Goal: Navigation & Orientation: Find specific page/section

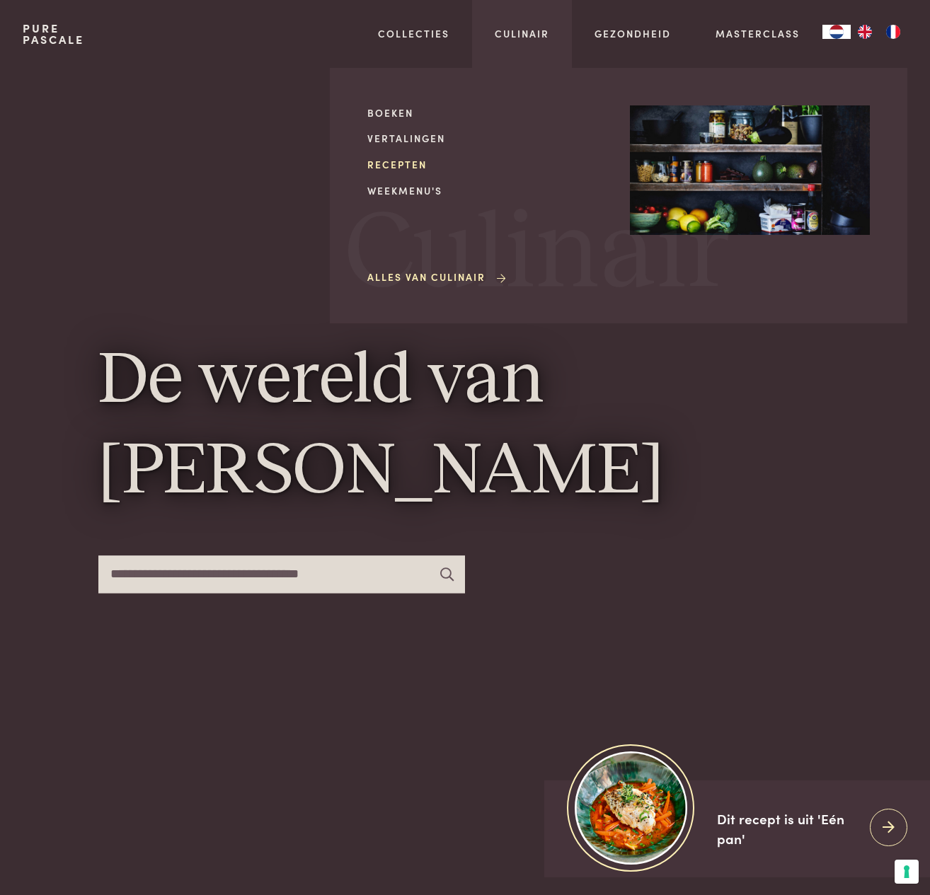
click at [396, 162] on link "Recepten" at bounding box center [487, 164] width 240 height 15
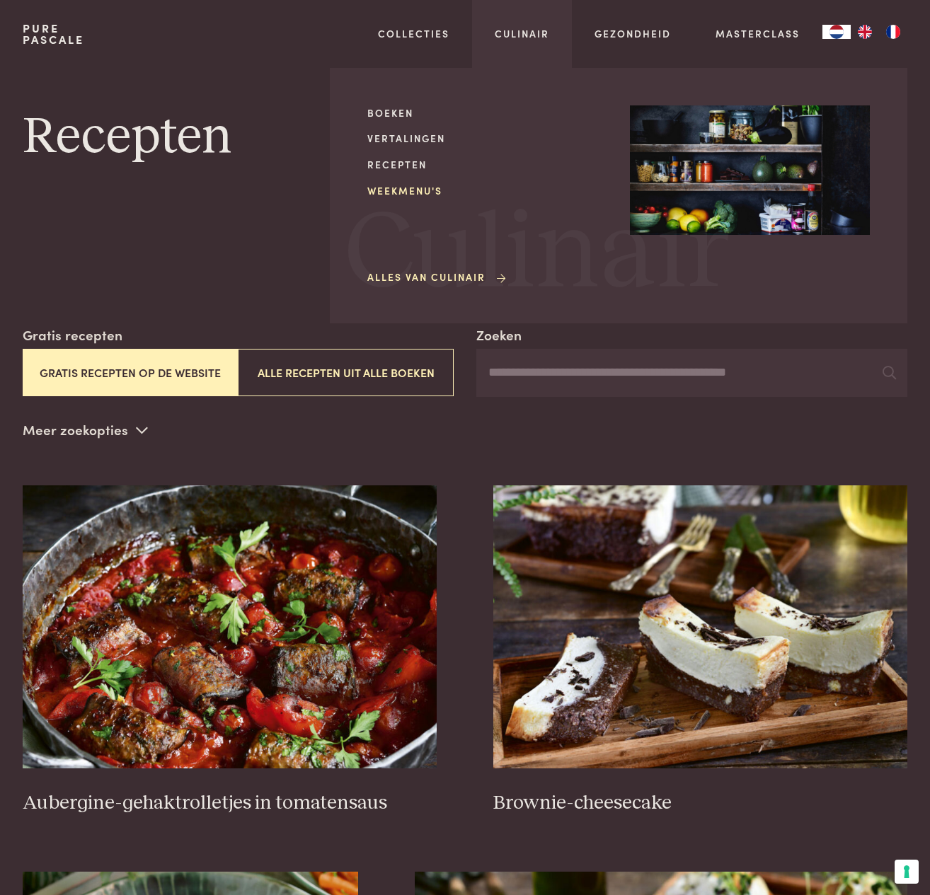
click at [414, 186] on link "Weekmenu's" at bounding box center [487, 190] width 240 height 15
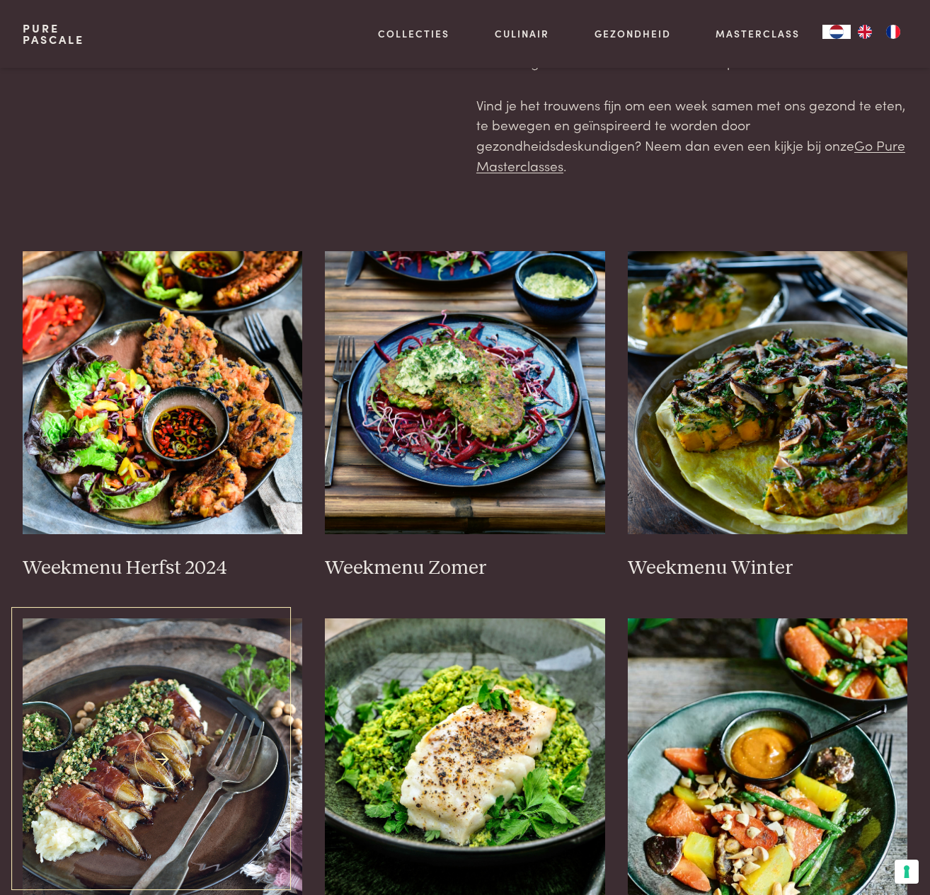
scroll to position [160, 0]
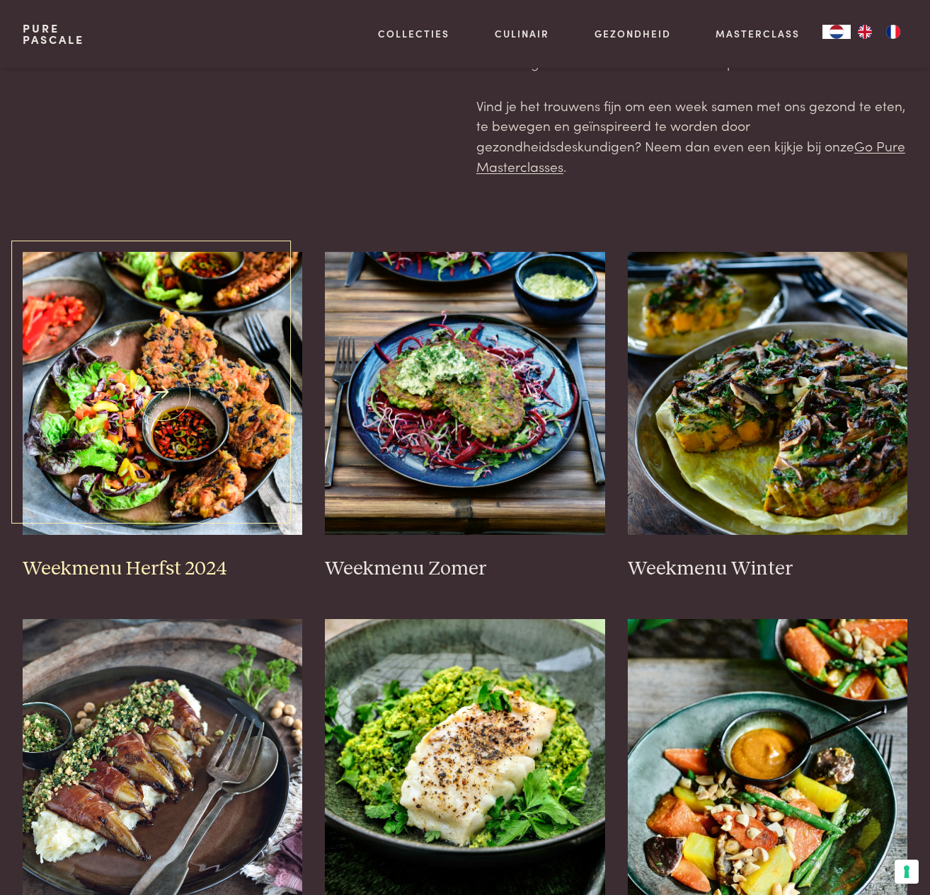
click at [197, 417] on img at bounding box center [163, 393] width 280 height 283
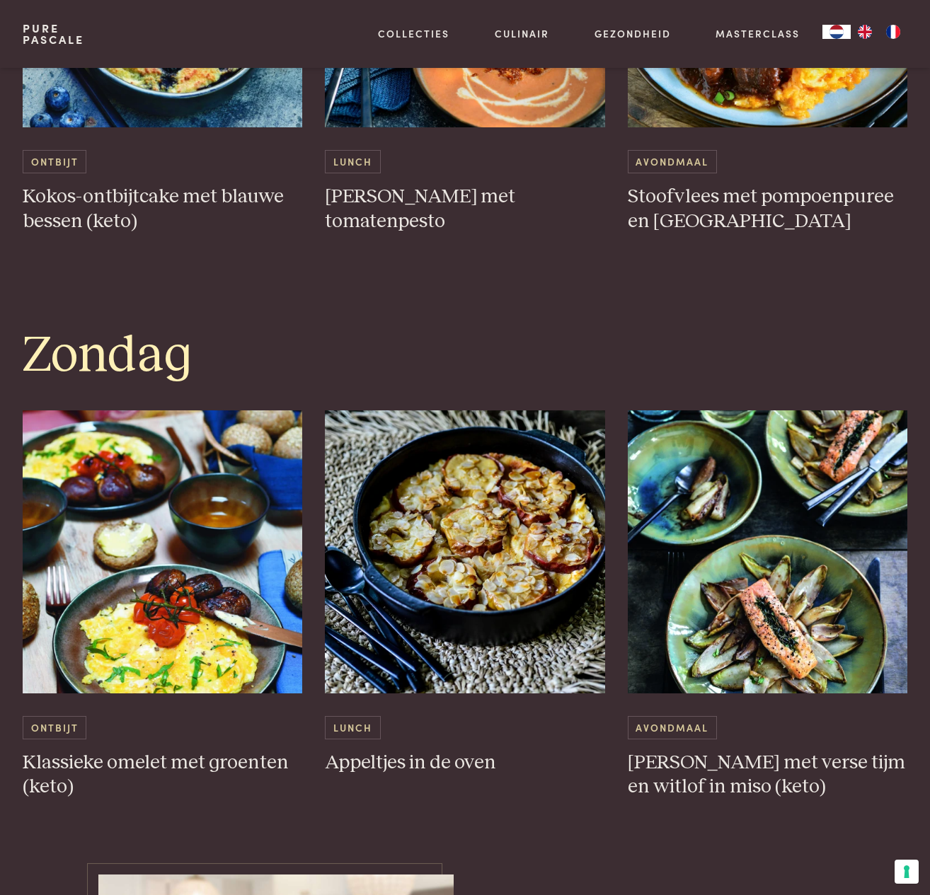
scroll to position [3964, 0]
